Goal: Task Accomplishment & Management: Manage account settings

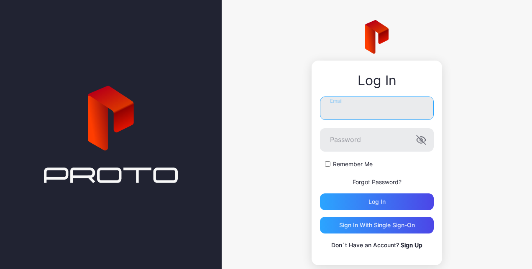
type input "**********"
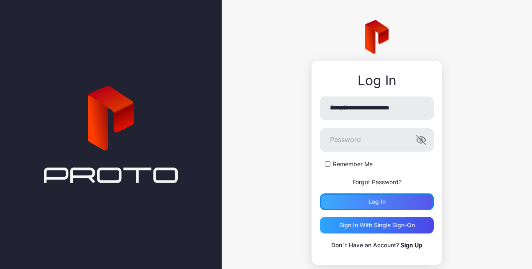
click at [367, 194] on div "Log in" at bounding box center [377, 202] width 114 height 17
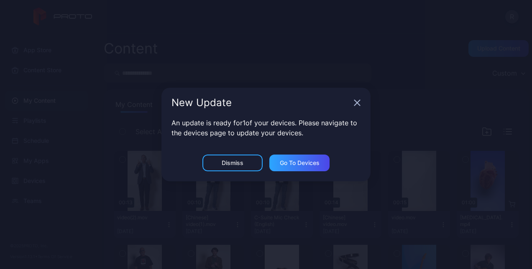
click at [358, 105] on icon "button" at bounding box center [357, 103] width 7 height 7
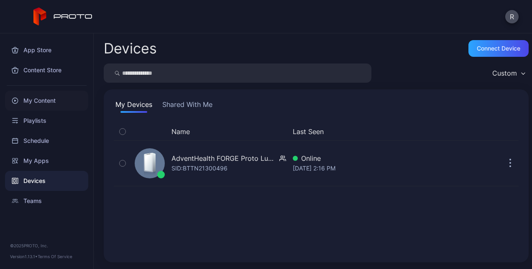
click at [52, 103] on div "My Content" at bounding box center [46, 101] width 83 height 20
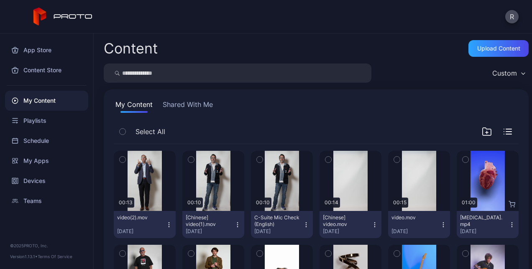
click at [166, 223] on icon "button" at bounding box center [169, 225] width 7 height 7
click at [274, 128] on div "Select All" at bounding box center [316, 133] width 405 height 21
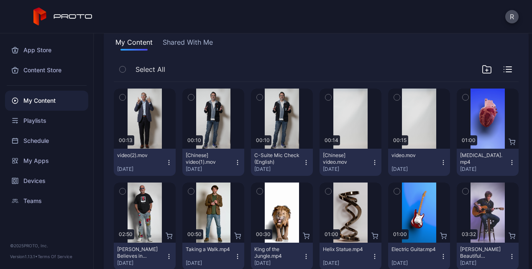
scroll to position [66, 0]
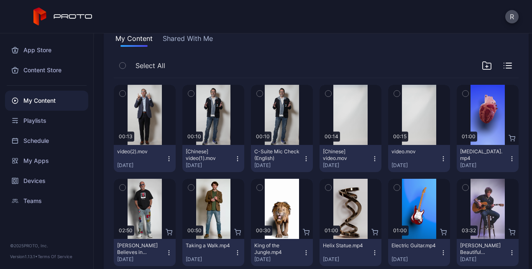
click at [166, 162] on button "video(2).mov Sep 30, 2025" at bounding box center [145, 158] width 62 height 27
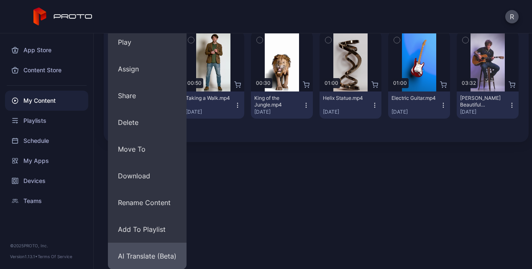
click at [148, 254] on button "AI Translate (Beta)" at bounding box center [147, 256] width 79 height 27
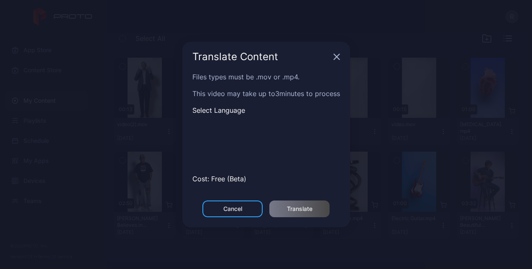
scroll to position [93, 0]
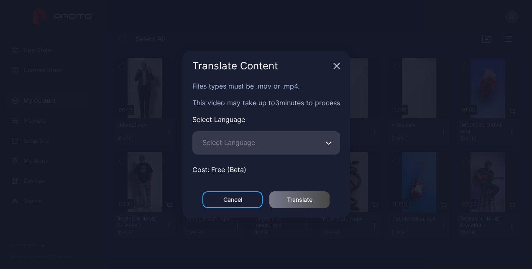
click at [326, 132] on button "Select Language" at bounding box center [329, 142] width 7 height 23
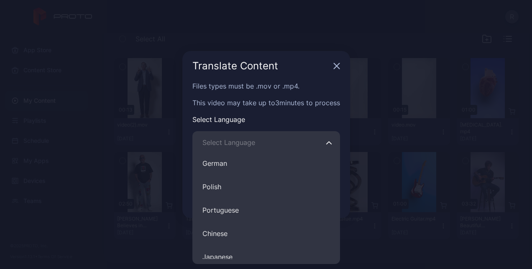
scroll to position [120, 0]
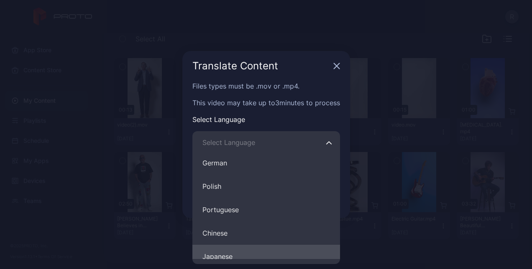
click at [224, 256] on button "Japanese" at bounding box center [266, 256] width 148 height 23
type input "********"
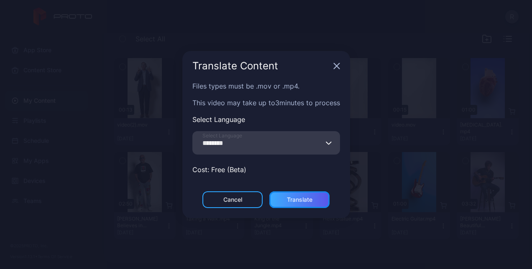
click at [299, 201] on div "Translate" at bounding box center [300, 200] width 26 height 7
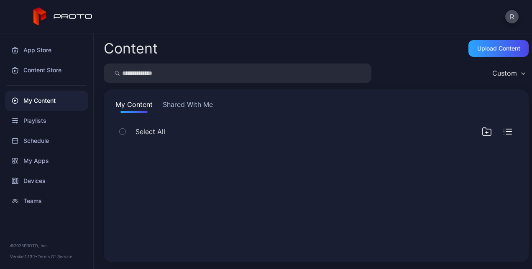
scroll to position [0, 0]
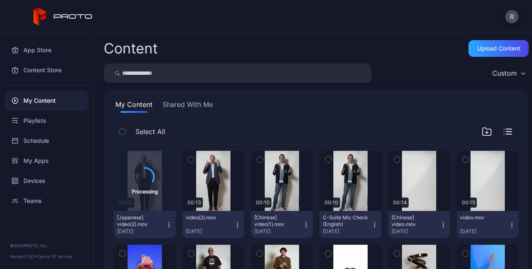
click at [394, 160] on icon "button" at bounding box center [397, 159] width 6 height 9
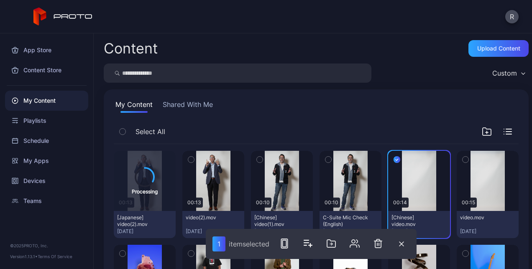
click at [463, 161] on icon "button" at bounding box center [466, 159] width 6 height 9
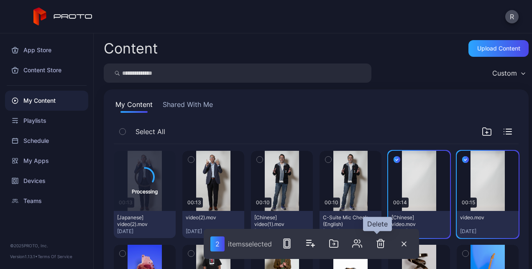
click at [379, 248] on icon "button" at bounding box center [381, 244] width 6 height 8
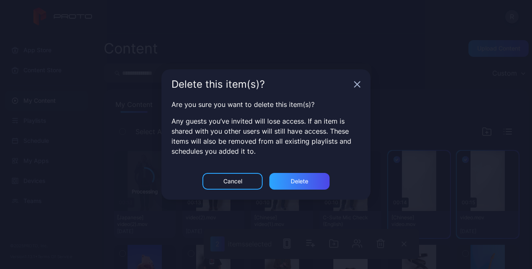
click at [359, 89] on div "Delete this item(s)?" at bounding box center [265, 84] width 209 height 30
click at [357, 86] on icon "button" at bounding box center [357, 84] width 7 height 7
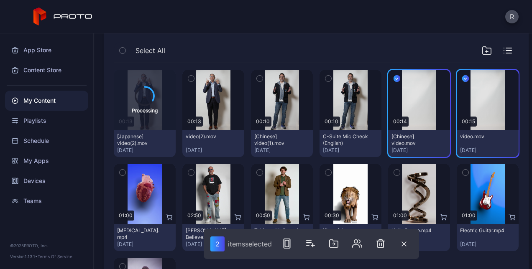
scroll to position [83, 0]
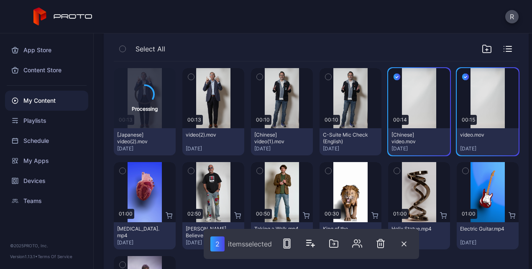
click at [322, 38] on div "My Content Shared With Me Select All Processing 00:13 [Japanese] video(2).mov S…" at bounding box center [316, 184] width 425 height 354
click at [394, 78] on icon "button" at bounding box center [397, 76] width 7 height 9
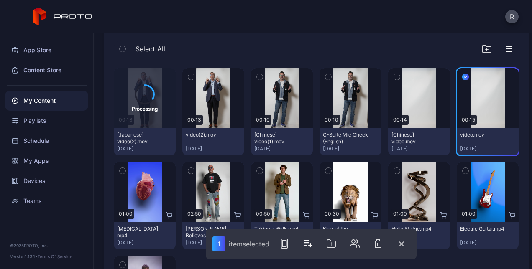
click at [394, 76] on icon "button" at bounding box center [397, 76] width 6 height 9
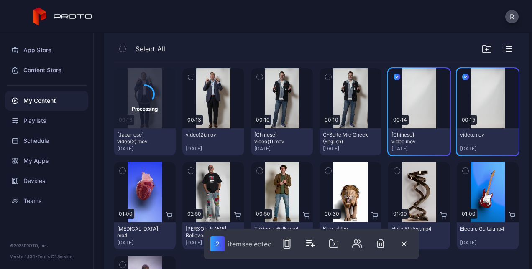
click at [378, 245] on icon "button" at bounding box center [381, 244] width 6 height 8
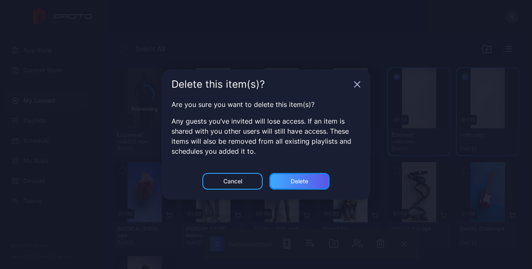
click at [300, 182] on div "Delete" at bounding box center [300, 181] width 18 height 7
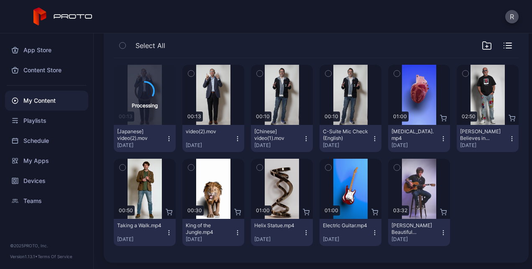
scroll to position [0, 0]
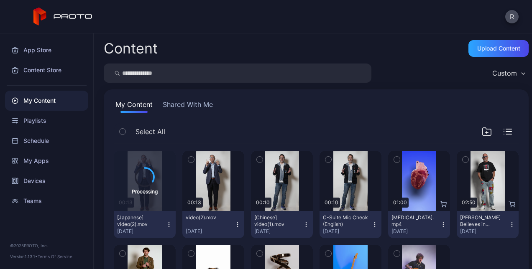
click at [303, 225] on icon "button" at bounding box center [306, 225] width 7 height 7
click at [303, 224] on icon "button" at bounding box center [306, 225] width 7 height 7
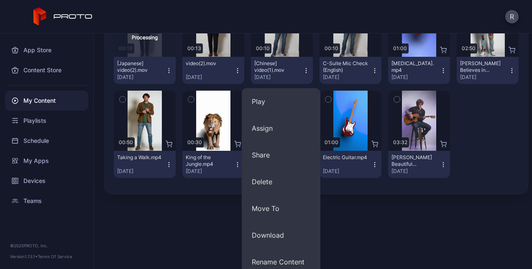
scroll to position [156, 0]
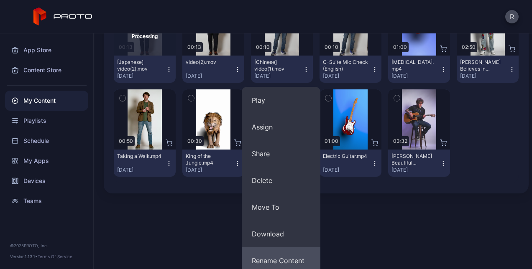
click at [278, 252] on button "Rename Content" at bounding box center [281, 261] width 79 height 27
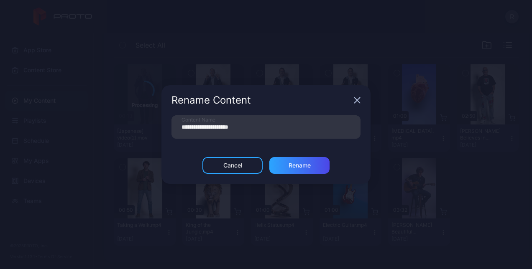
scroll to position [86, 0]
drag, startPoint x: 246, startPoint y: 128, endPoint x: 146, endPoint y: 132, distance: 99.6
click at [146, 132] on div "**********" at bounding box center [266, 134] width 532 height 269
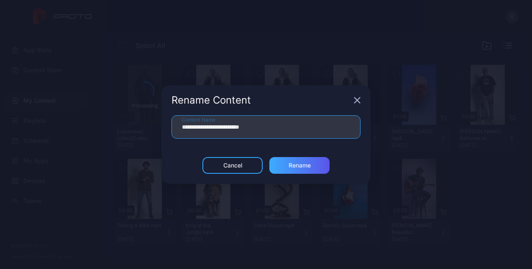
type input "**********"
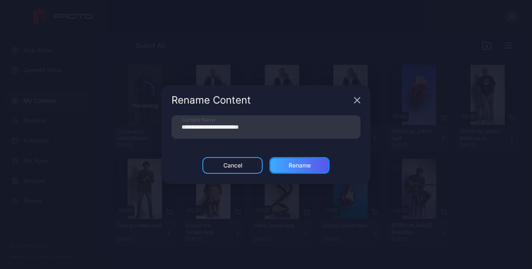
click at [315, 160] on div "Rename" at bounding box center [299, 165] width 60 height 17
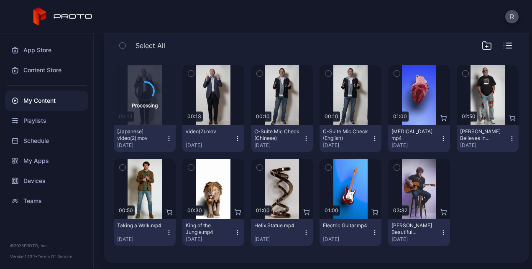
click at [236, 138] on icon "button" at bounding box center [237, 138] width 7 height 7
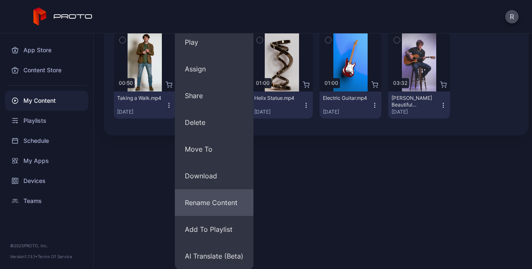
click at [212, 203] on button "Rename Content" at bounding box center [214, 202] width 79 height 27
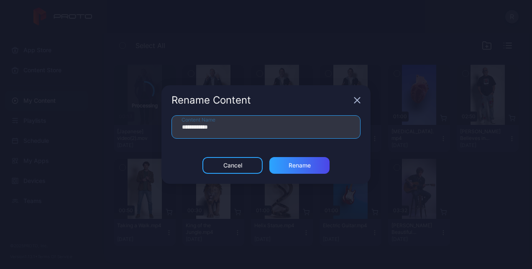
drag, startPoint x: 219, startPoint y: 125, endPoint x: 130, endPoint y: 126, distance: 88.7
click at [130, 126] on div "**********" at bounding box center [266, 134] width 532 height 269
type input "**********"
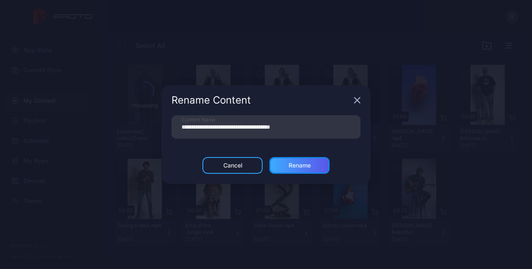
click at [299, 169] on div "Rename" at bounding box center [299, 165] width 60 height 17
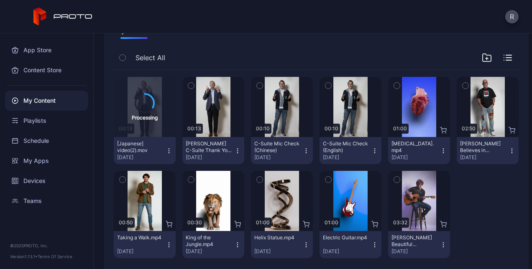
scroll to position [86, 0]
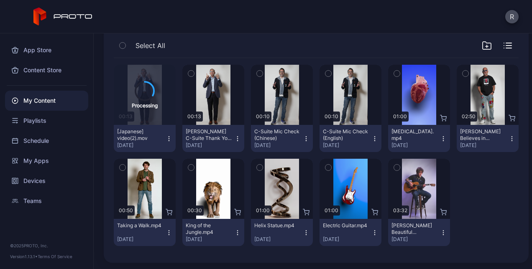
click at [234, 141] on icon "button" at bounding box center [237, 138] width 7 height 7
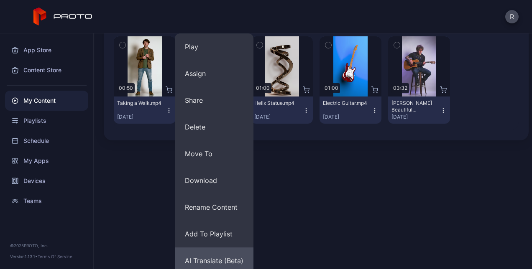
scroll to position [207, 0]
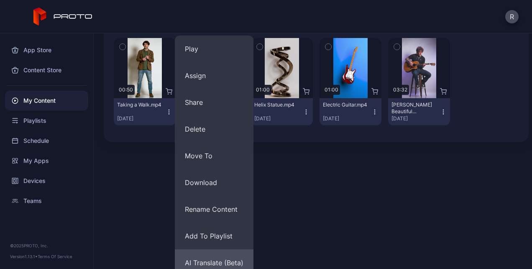
click at [212, 261] on button "AI Translate (Beta)" at bounding box center [214, 263] width 79 height 27
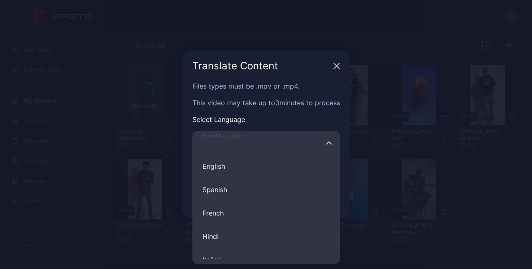
click at [276, 143] on input "Select Language English Spanish French Hindi Italian German Polish Portuguese C…" at bounding box center [266, 142] width 148 height 23
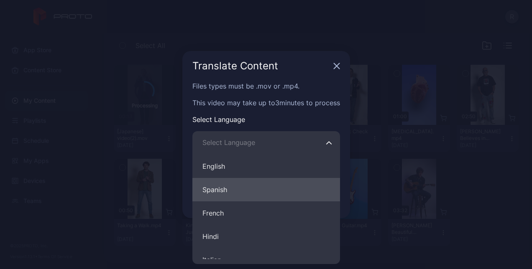
click at [251, 194] on button "Spanish" at bounding box center [266, 189] width 148 height 23
type input "*******"
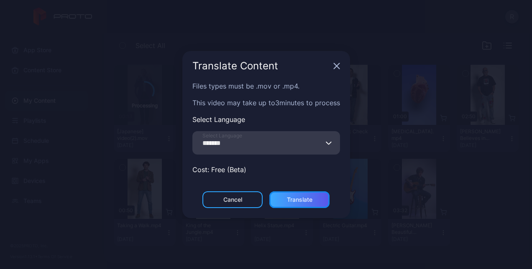
click at [304, 199] on div "Translate" at bounding box center [300, 200] width 26 height 7
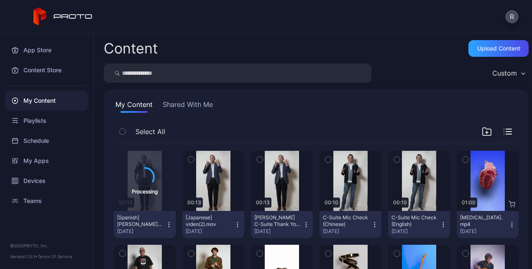
click at [237, 225] on icon "button" at bounding box center [237, 225] width 0 height 0
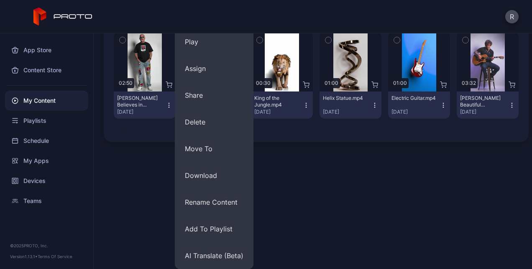
scroll to position [214, 0]
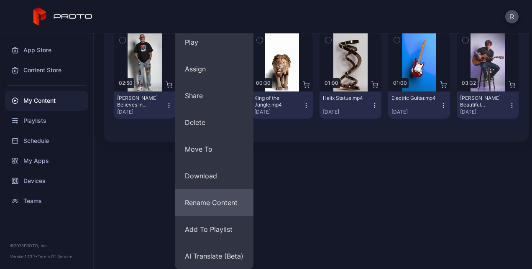
click at [210, 203] on button "Rename Content" at bounding box center [214, 202] width 79 height 27
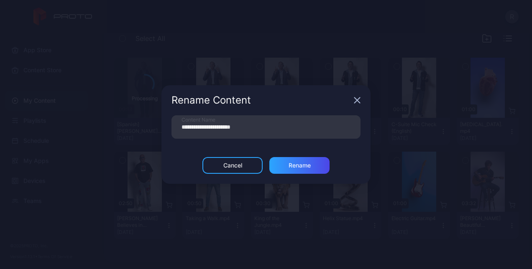
scroll to position [93, 0]
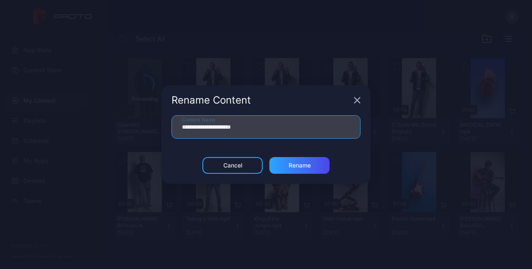
click at [253, 121] on input "**********" at bounding box center [265, 126] width 189 height 23
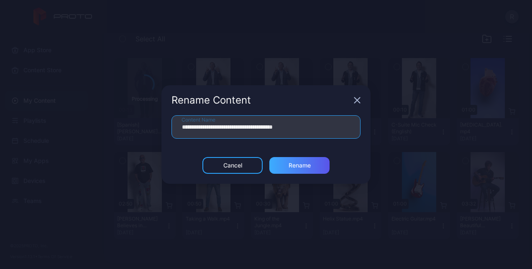
type input "**********"
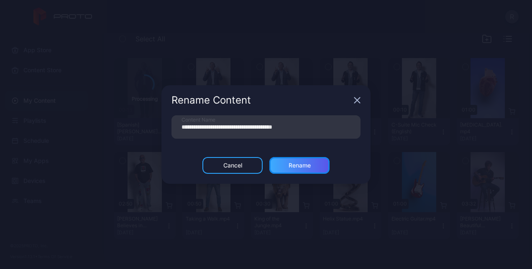
click at [301, 163] on div "Rename" at bounding box center [300, 165] width 22 height 7
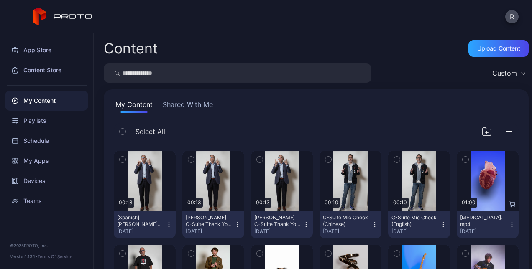
click at [235, 225] on icon "button" at bounding box center [237, 225] width 7 height 7
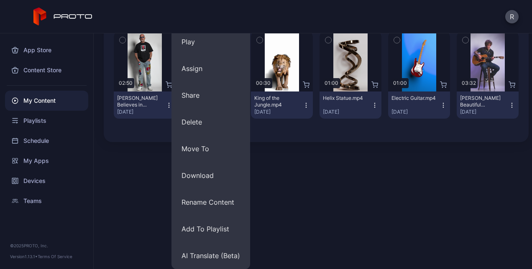
scroll to position [214, 0]
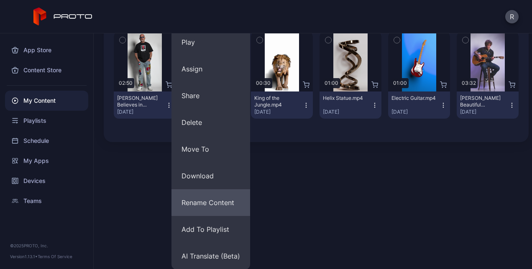
click at [203, 210] on button "Rename Content" at bounding box center [210, 202] width 79 height 27
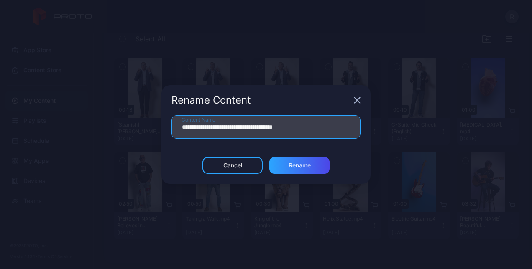
drag, startPoint x: 316, startPoint y: 126, endPoint x: 279, endPoint y: 126, distance: 36.8
click at [279, 126] on input "**********" at bounding box center [265, 126] width 189 height 23
click at [177, 127] on input "**********" at bounding box center [265, 126] width 189 height 23
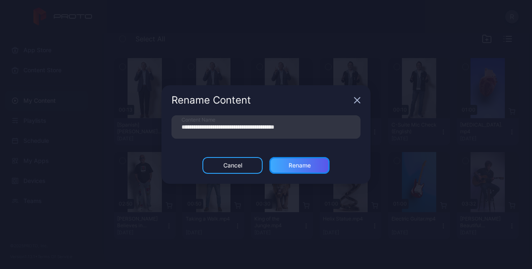
click at [289, 168] on div "Rename" at bounding box center [300, 165] width 22 height 7
type input "**********"
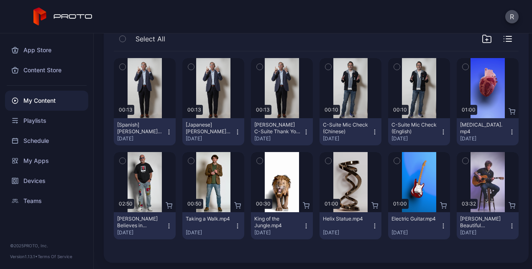
click at [306, 132] on icon "button" at bounding box center [306, 132] width 0 height 0
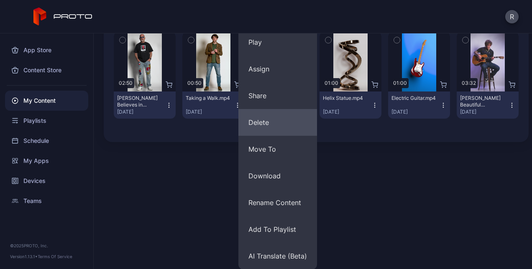
scroll to position [214, 0]
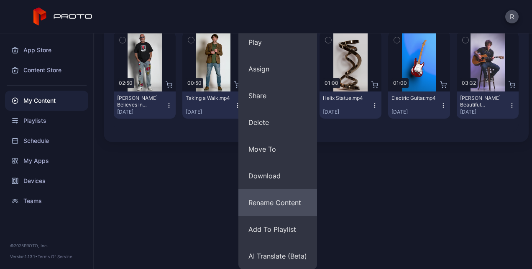
click at [277, 200] on button "Rename Content" at bounding box center [277, 202] width 79 height 27
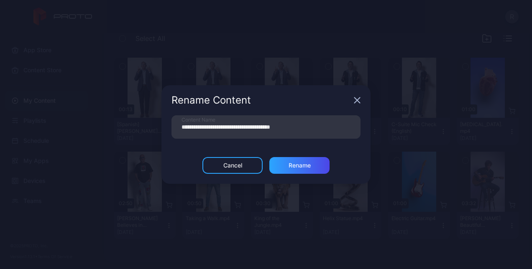
scroll to position [93, 0]
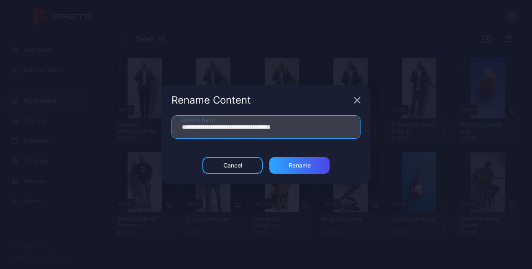
drag, startPoint x: 310, startPoint y: 129, endPoint x: 281, endPoint y: 128, distance: 28.9
click at [281, 128] on input "**********" at bounding box center [265, 126] width 189 height 23
click at [182, 127] on input "**********" at bounding box center [265, 126] width 189 height 23
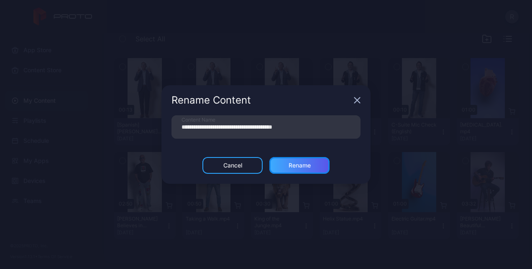
click at [312, 169] on div "Rename" at bounding box center [299, 165] width 60 height 17
type input "**********"
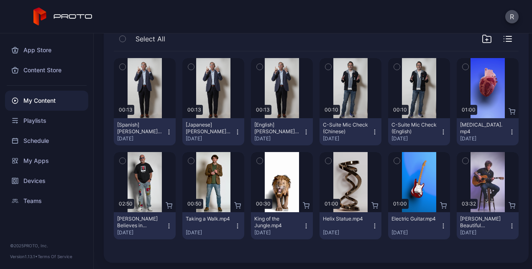
click at [237, 132] on icon "button" at bounding box center [237, 132] width 0 height 0
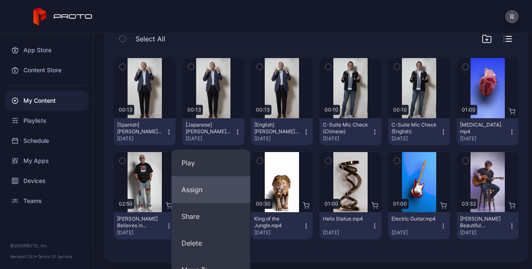
click at [204, 197] on button "Assign" at bounding box center [210, 189] width 79 height 27
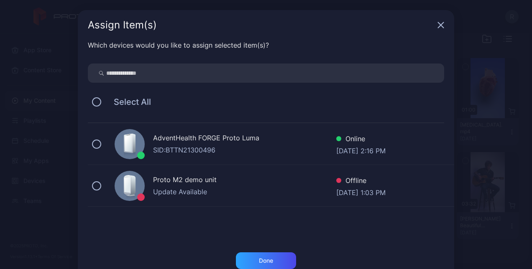
click at [164, 156] on div "AdventHealth FORGE Proto Luma SID: BTTN21300496 Online Sep 30, 2025 at 2:16 PM" at bounding box center [271, 144] width 366 height 42
click at [268, 261] on div "Done" at bounding box center [266, 261] width 14 height 7
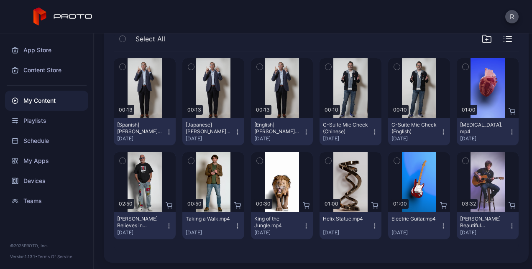
click at [169, 134] on icon "button" at bounding box center [169, 134] width 0 height 0
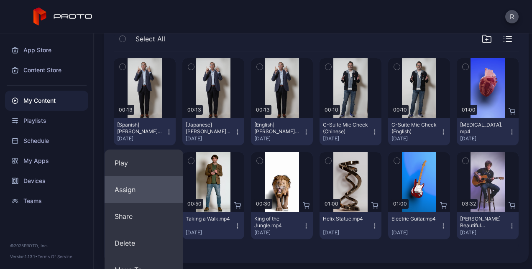
click at [140, 192] on button "Assign" at bounding box center [144, 189] width 79 height 27
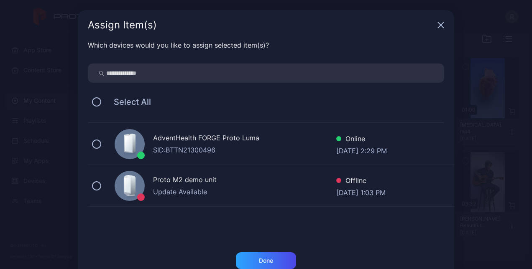
click at [173, 146] on div "SID: BTTN21300496" at bounding box center [244, 150] width 183 height 10
click at [250, 256] on div "Done" at bounding box center [266, 261] width 60 height 17
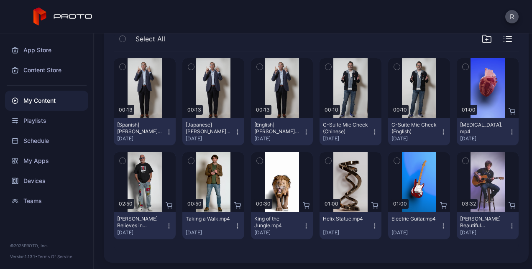
click at [230, 131] on div "[Japanese] David Banks C-Suite Thank You V1 Sep 30, 2025" at bounding box center [210, 132] width 49 height 20
click at [294, 189] on div "Content Upload Content Custom My Content Shared With Me Select All Preview 00:1…" at bounding box center [313, 151] width 438 height 236
click at [303, 134] on icon "button" at bounding box center [306, 132] width 7 height 7
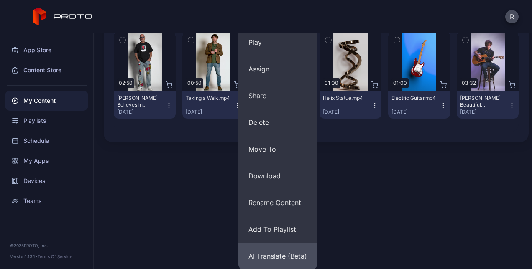
click at [289, 255] on button "AI Translate (Beta)" at bounding box center [277, 256] width 79 height 27
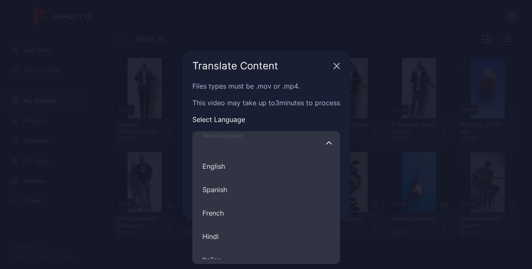
click at [292, 143] on input "Select Language English Spanish French Hindi Italian German Polish Portuguese C…" at bounding box center [266, 142] width 148 height 23
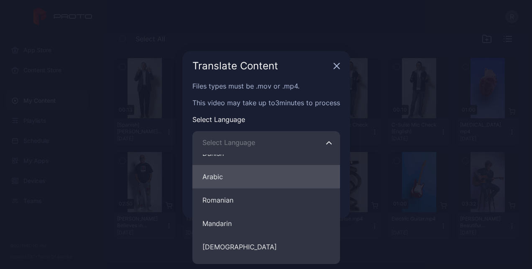
click at [225, 175] on button "Arabic" at bounding box center [266, 176] width 148 height 23
type input "******"
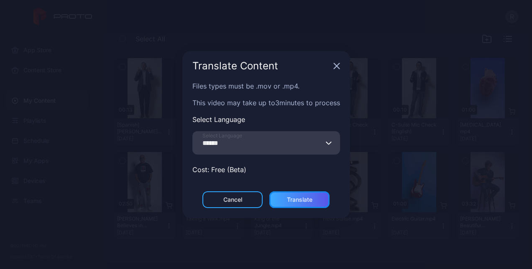
click at [305, 202] on div "Translate" at bounding box center [300, 200] width 26 height 7
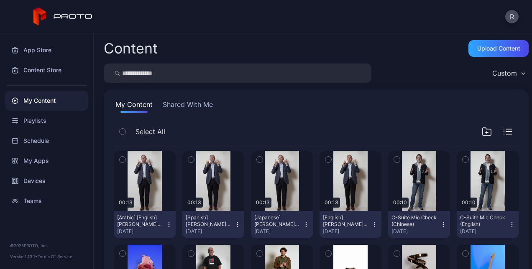
click at [169, 225] on icon "button" at bounding box center [169, 225] width 0 height 0
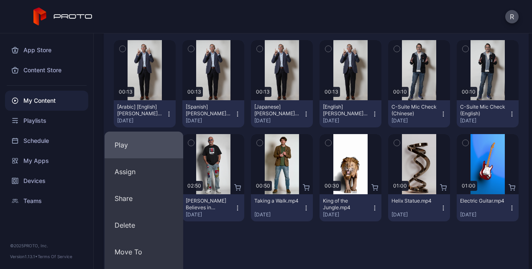
scroll to position [112, 0]
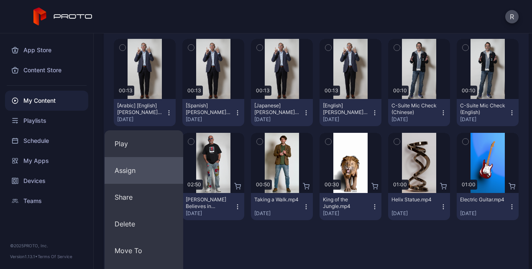
click at [126, 165] on button "Assign" at bounding box center [144, 170] width 79 height 27
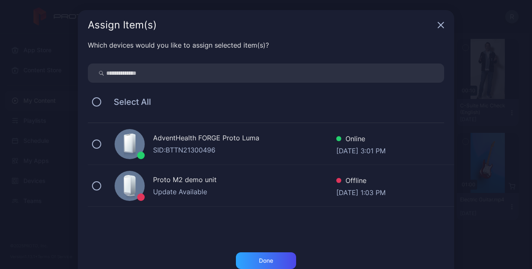
click at [188, 145] on div "SID: BTTN21300496" at bounding box center [244, 150] width 183 height 10
click at [273, 253] on div "Done" at bounding box center [266, 261] width 60 height 17
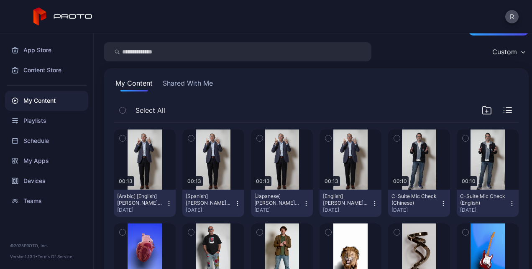
scroll to position [21, 0]
